Goal: Task Accomplishment & Management: Manage account settings

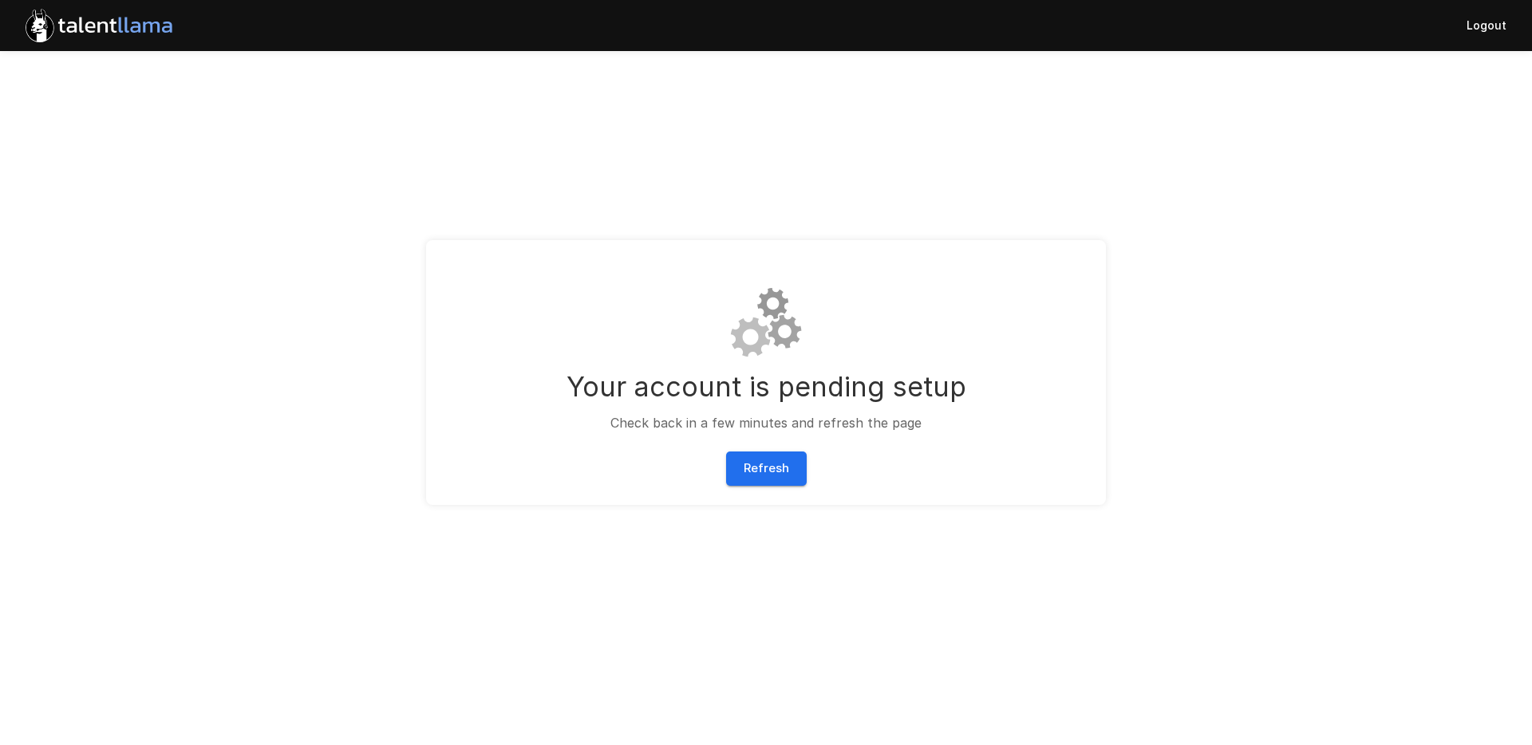
click at [747, 468] on button "Refresh" at bounding box center [766, 469] width 81 height 34
click at [49, 37] on img at bounding box center [99, 25] width 160 height 46
click at [74, 28] on img at bounding box center [99, 25] width 160 height 46
click at [95, 21] on img at bounding box center [99, 25] width 160 height 46
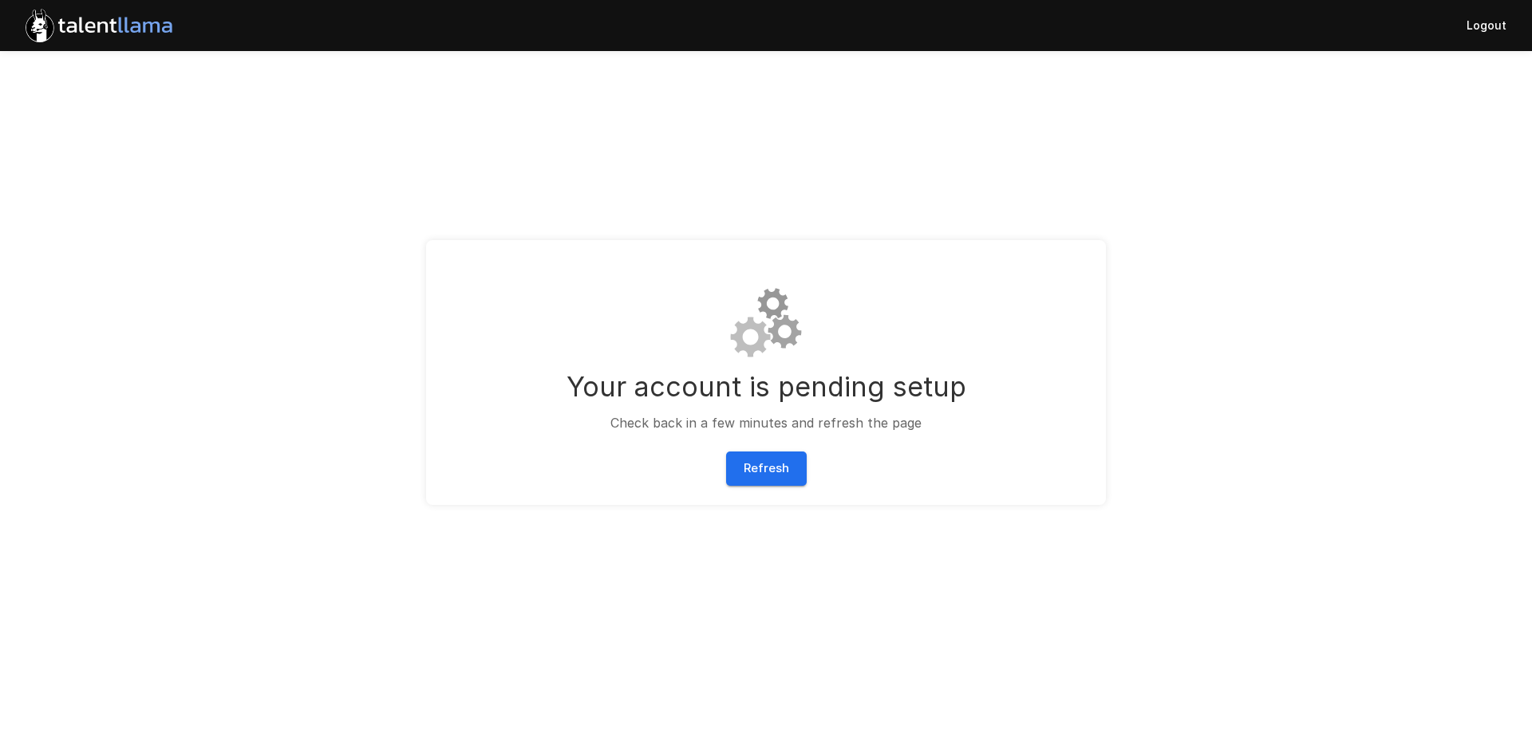
click at [95, 21] on img at bounding box center [99, 25] width 160 height 46
click at [774, 469] on button "Refresh" at bounding box center [766, 469] width 81 height 34
click at [762, 465] on button "Refresh" at bounding box center [766, 469] width 81 height 34
click at [773, 480] on button "Refresh" at bounding box center [766, 469] width 81 height 34
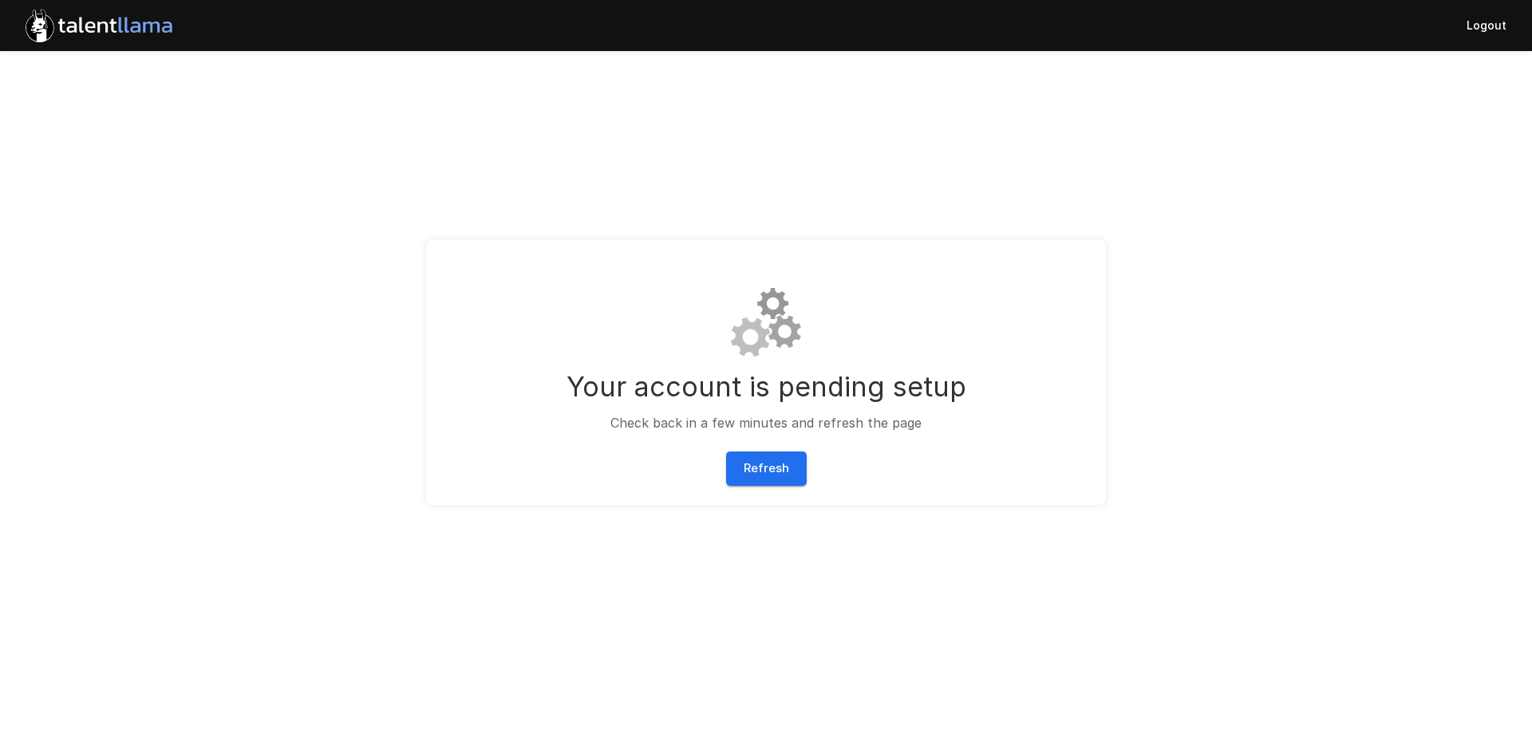
click at [758, 463] on button "Refresh" at bounding box center [766, 469] width 81 height 34
